Goal: Transaction & Acquisition: Purchase product/service

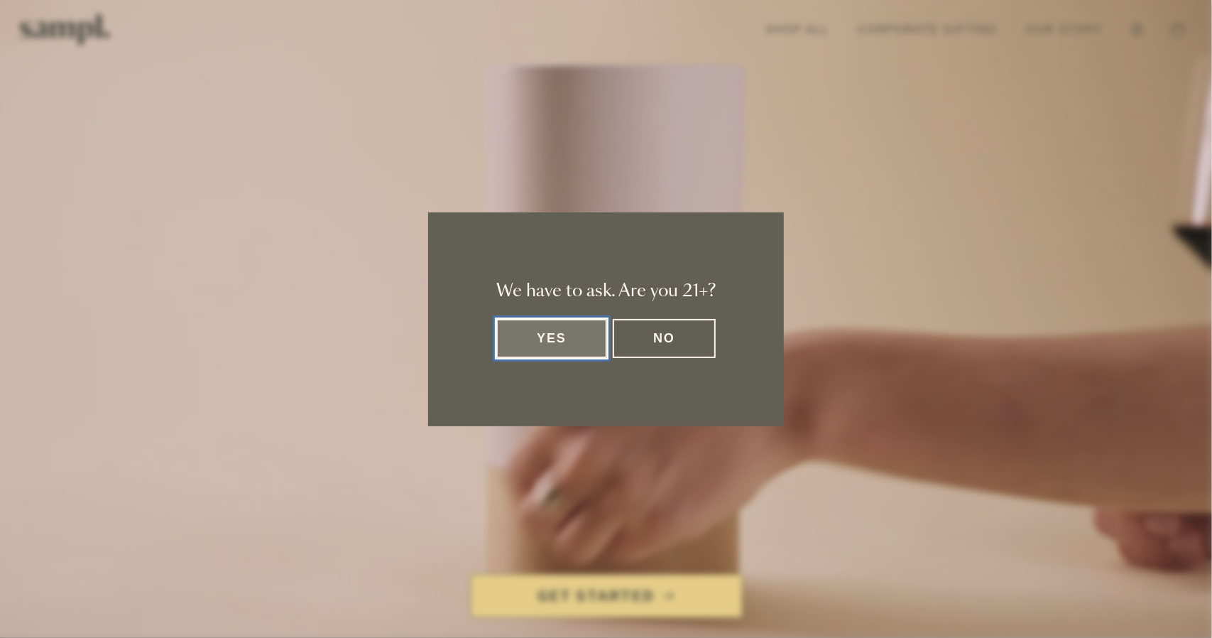
click at [568, 340] on button "Yes" at bounding box center [551, 338] width 111 height 39
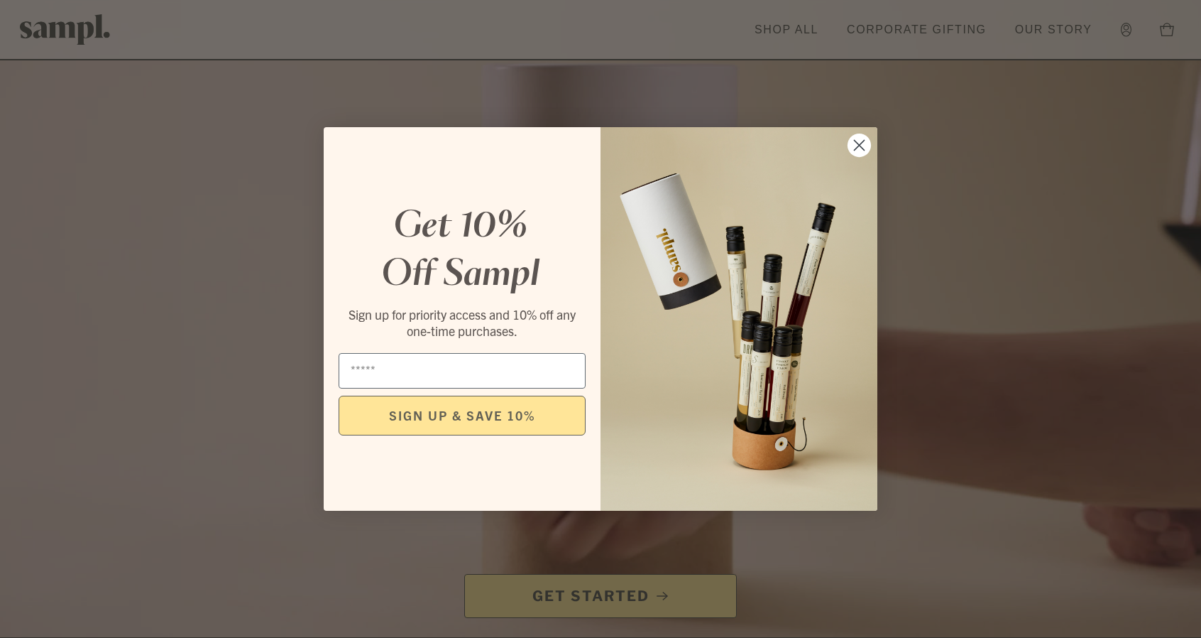
click at [857, 148] on circle "Close dialog" at bounding box center [859, 144] width 23 height 23
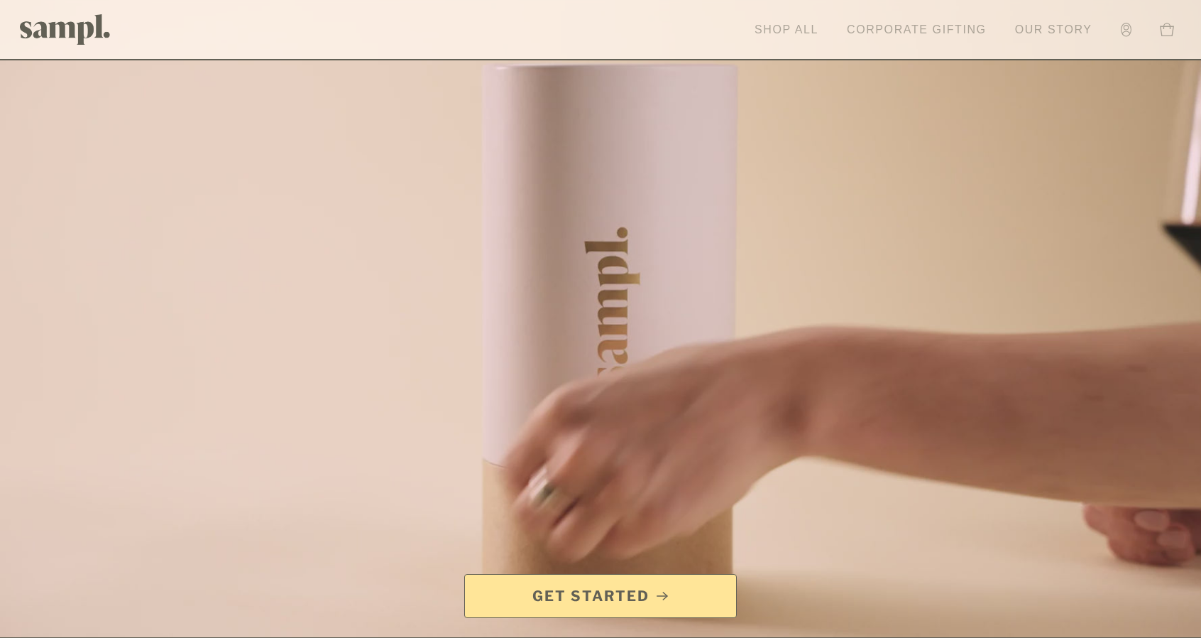
click at [791, 25] on link "Shop All" at bounding box center [787, 29] width 78 height 31
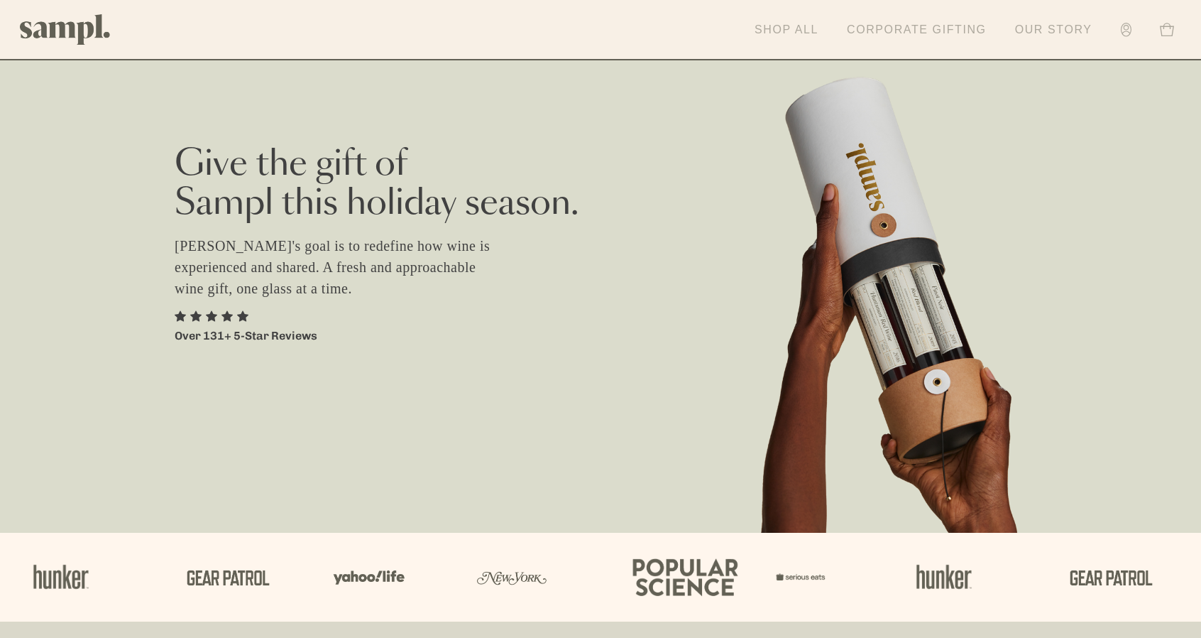
click at [791, 24] on link "Shop All" at bounding box center [787, 29] width 78 height 31
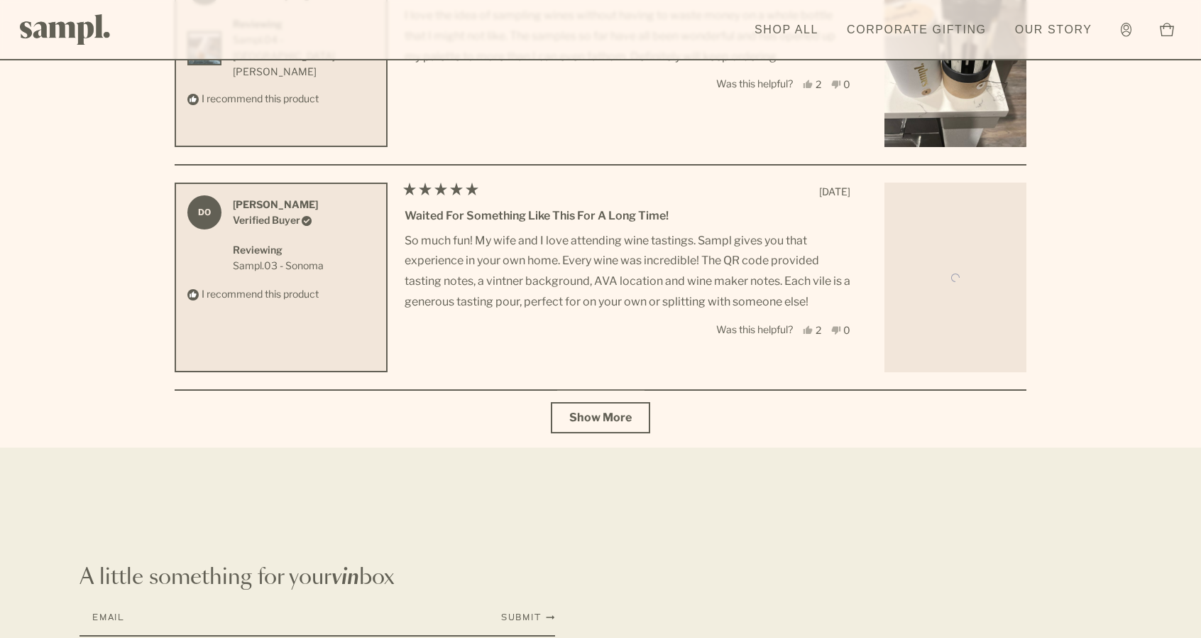
scroll to position [5158, 0]
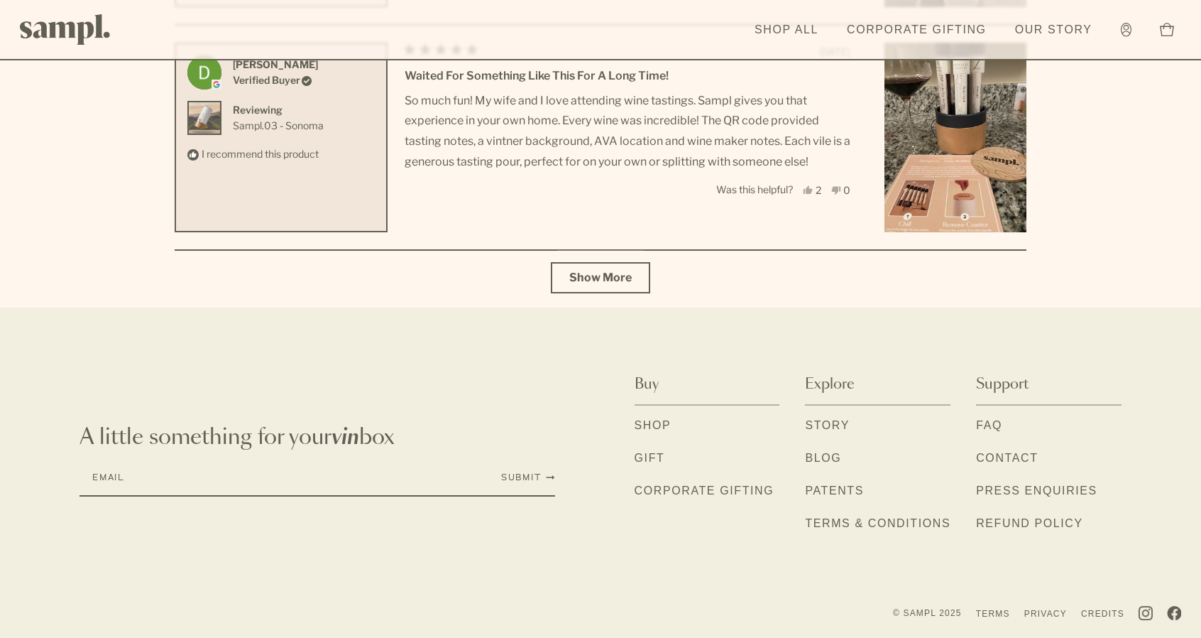
click at [663, 421] on link "Shop" at bounding box center [653, 426] width 37 height 18
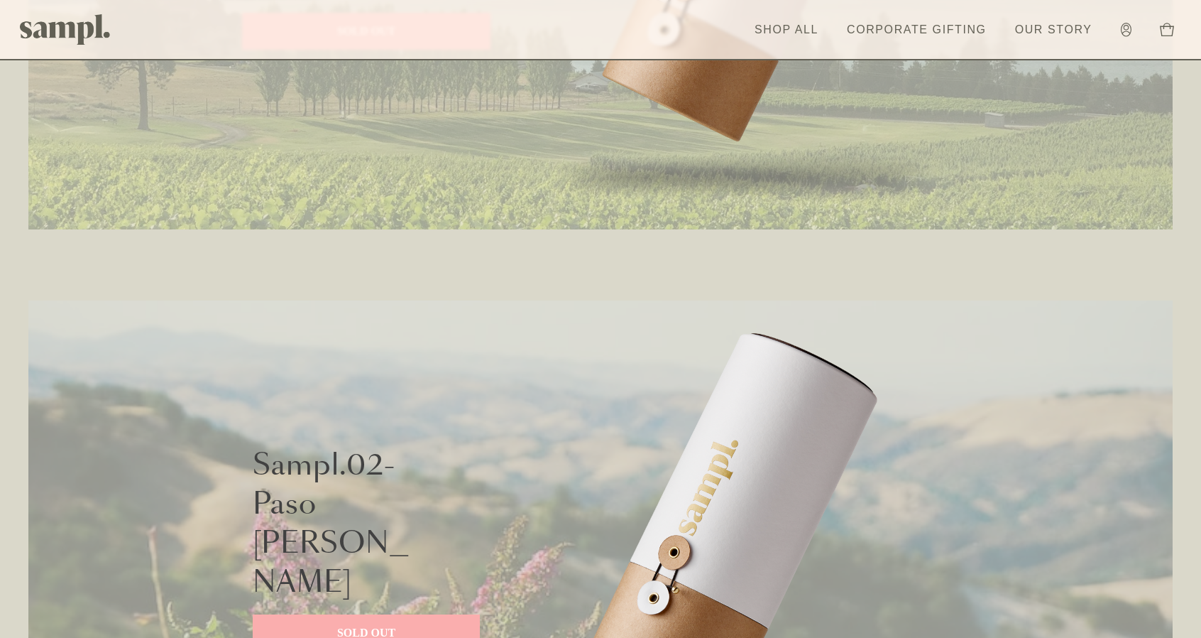
scroll to position [642, 0]
